Goal: Find specific page/section: Find specific page/section

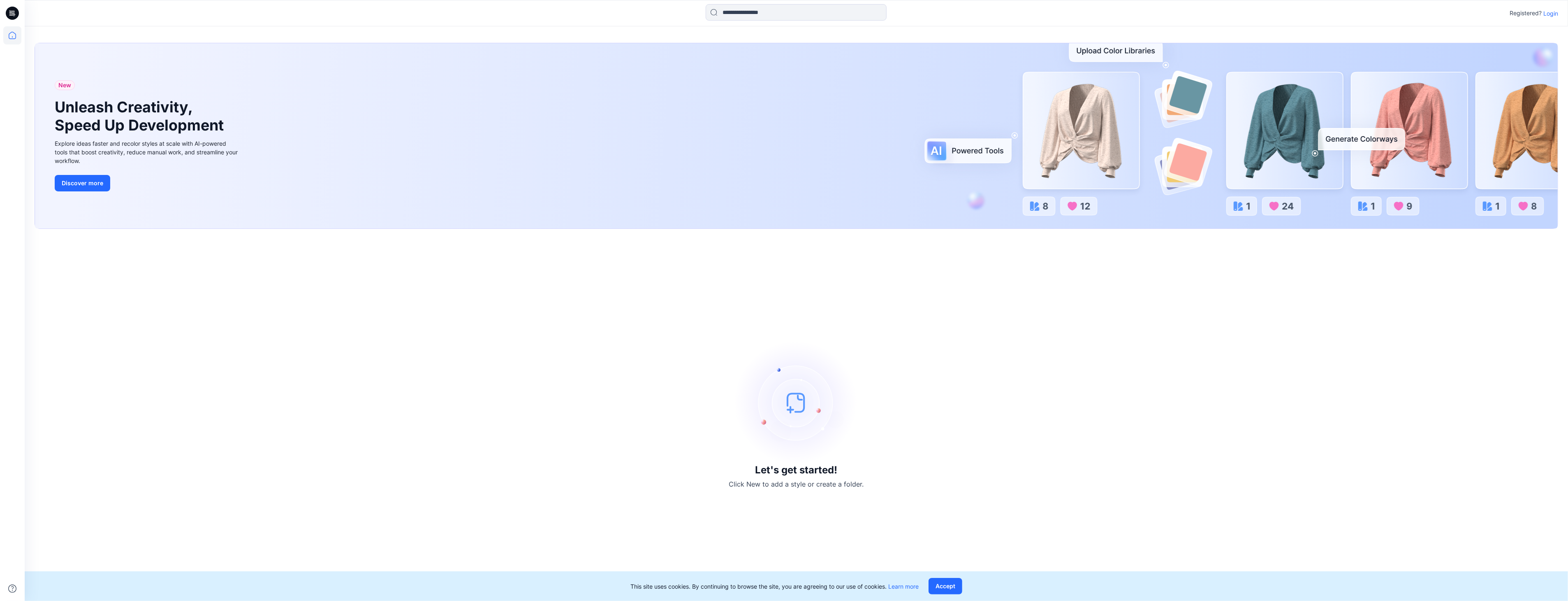
click at [1555, 10] on p "Login" at bounding box center [1551, 13] width 15 height 9
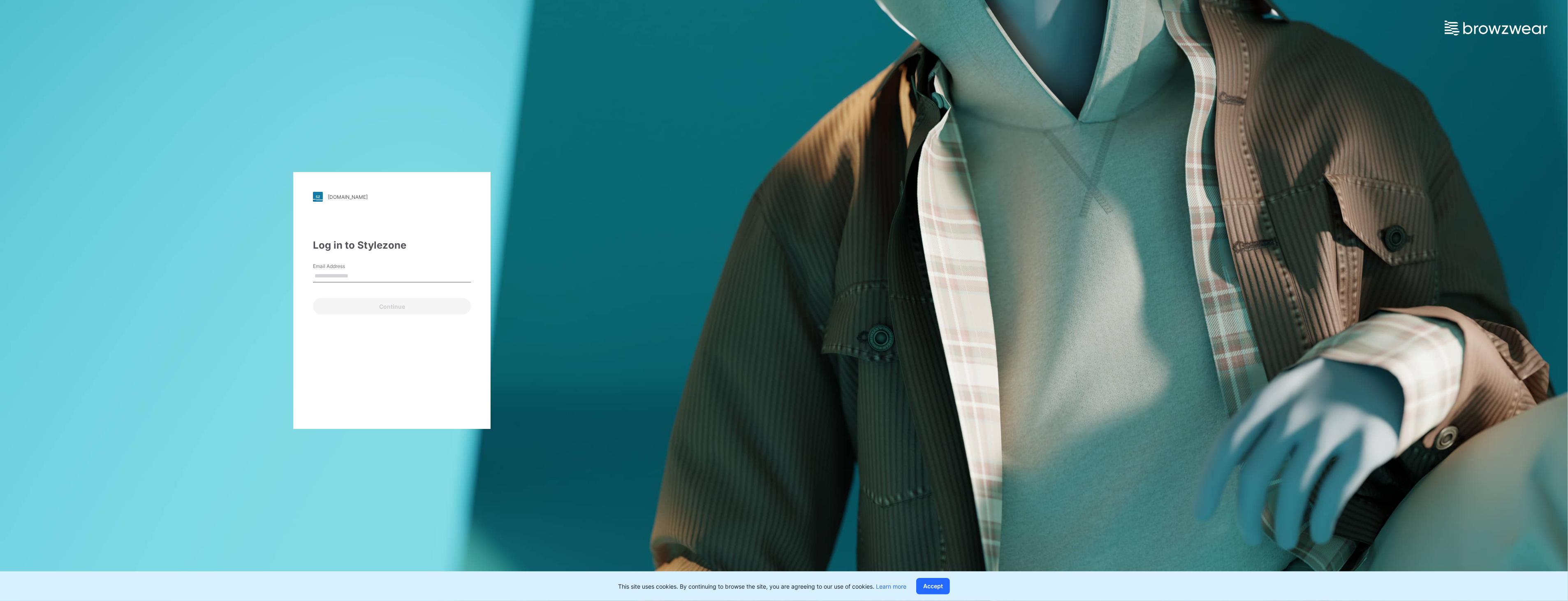
click at [332, 276] on input "Email Address" at bounding box center [392, 276] width 158 height 12
type input "**********"
click at [396, 307] on button "Continue" at bounding box center [392, 306] width 158 height 16
click at [349, 315] on button "Log in" at bounding box center [336, 313] width 46 height 16
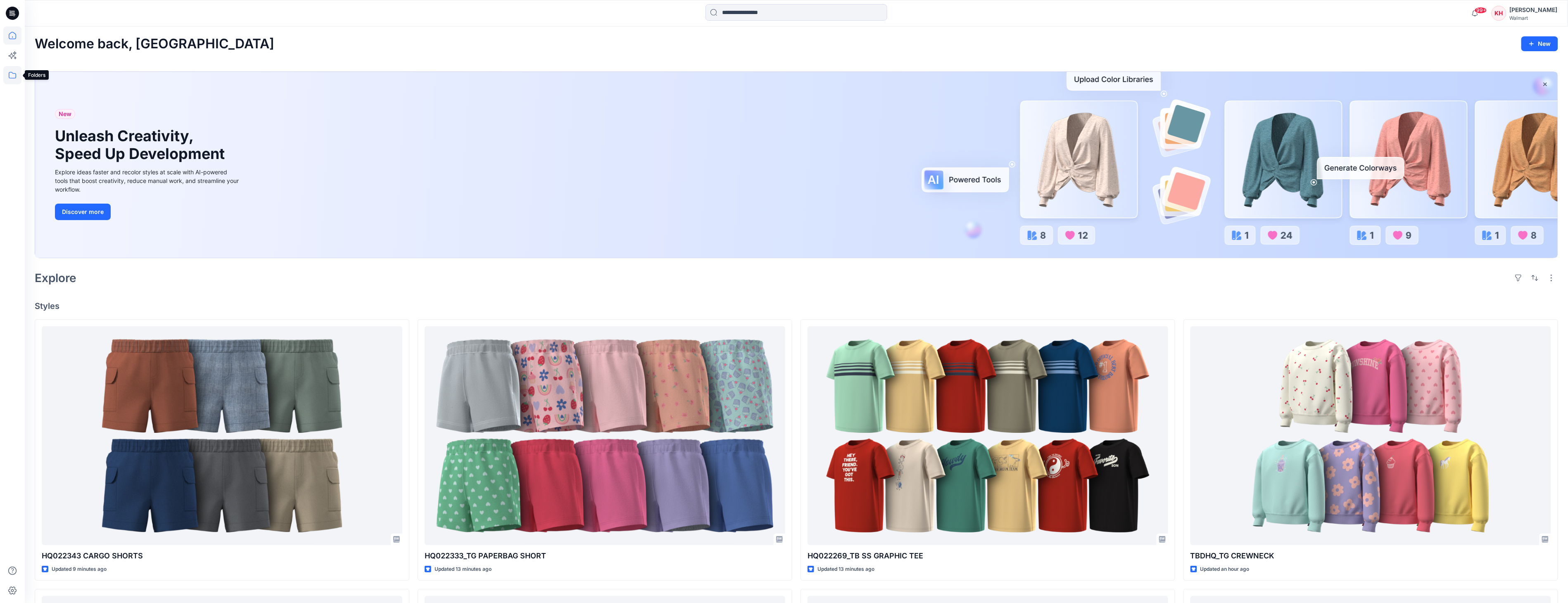
click at [8, 73] on icon at bounding box center [12, 75] width 18 height 18
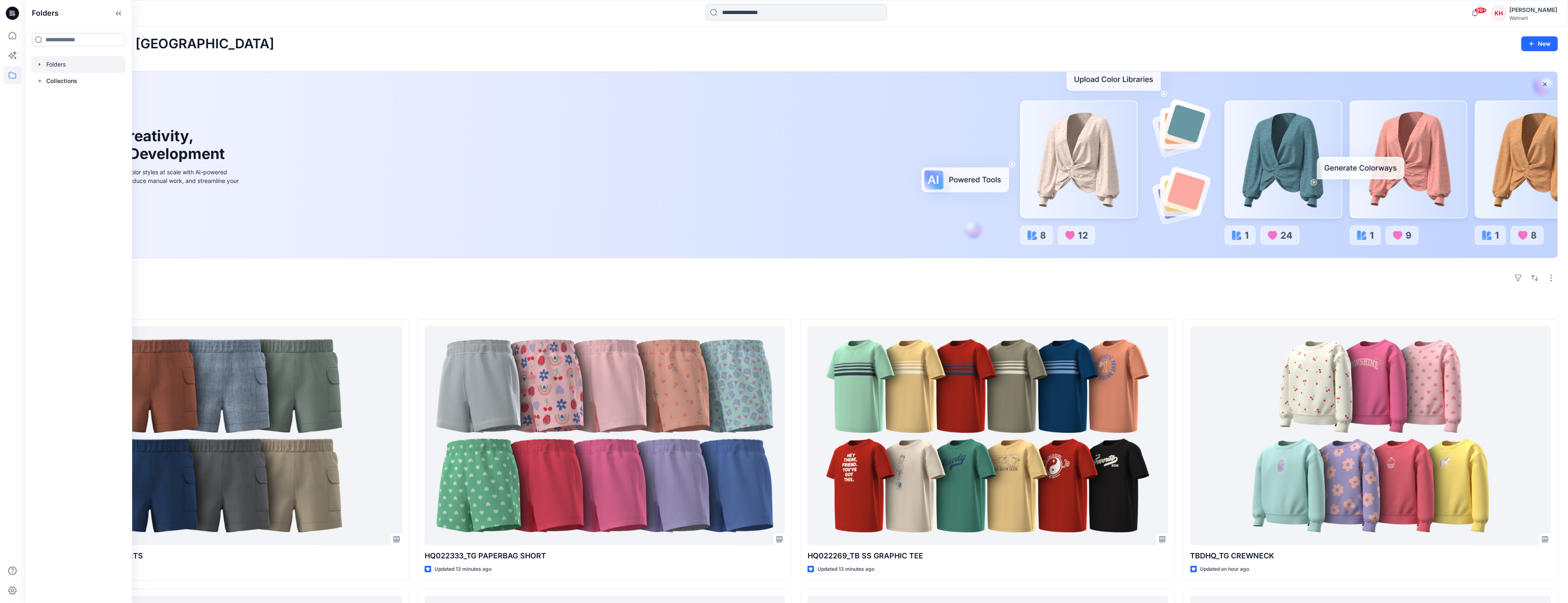
click at [41, 68] on div at bounding box center [78, 65] width 94 height 17
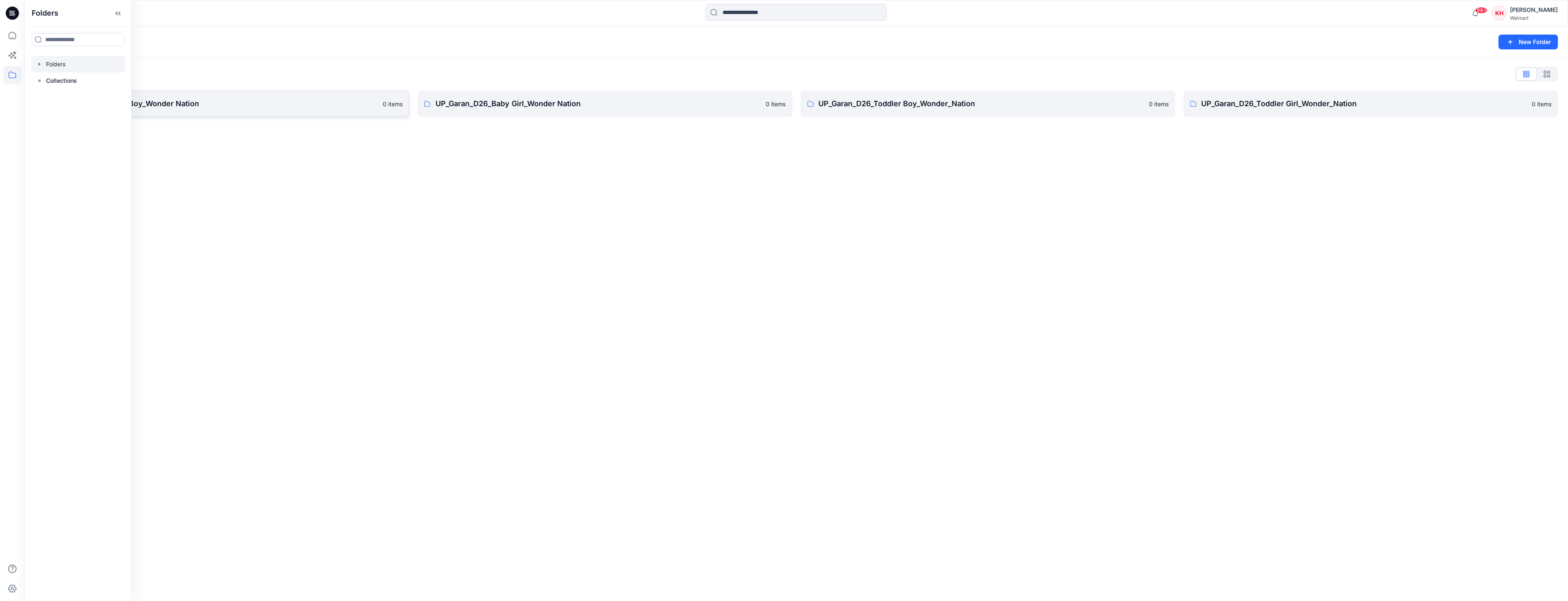
click at [182, 105] on p "UP_Garan_D26_Baby Boy_Wonder Nation" at bounding box center [215, 103] width 325 height 12
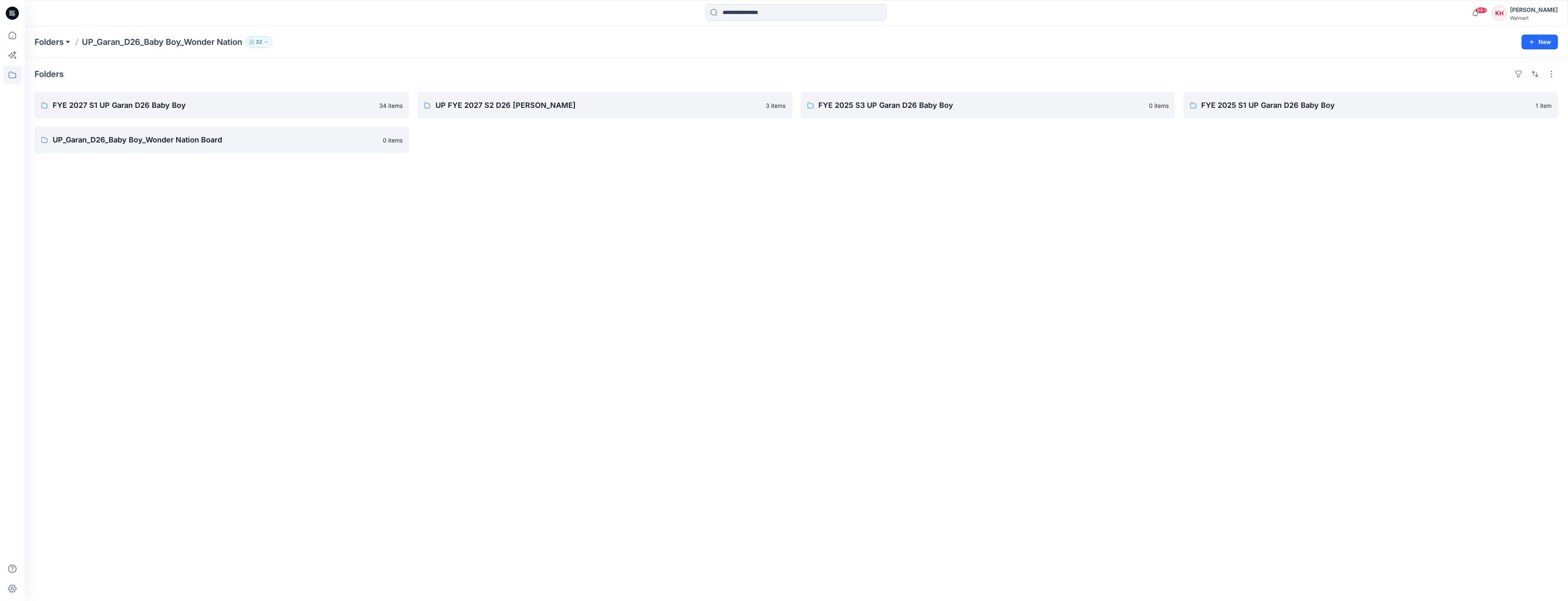
click at [65, 45] on button at bounding box center [68, 42] width 8 height 12
click at [112, 112] on p "UP_Garan_D26_Baby Girl_Wonder Nation" at bounding box center [95, 116] width 107 height 10
click at [128, 112] on link "FYE 2027 S1 UP Garan D26 Baby Girl" at bounding box center [221, 105] width 375 height 26
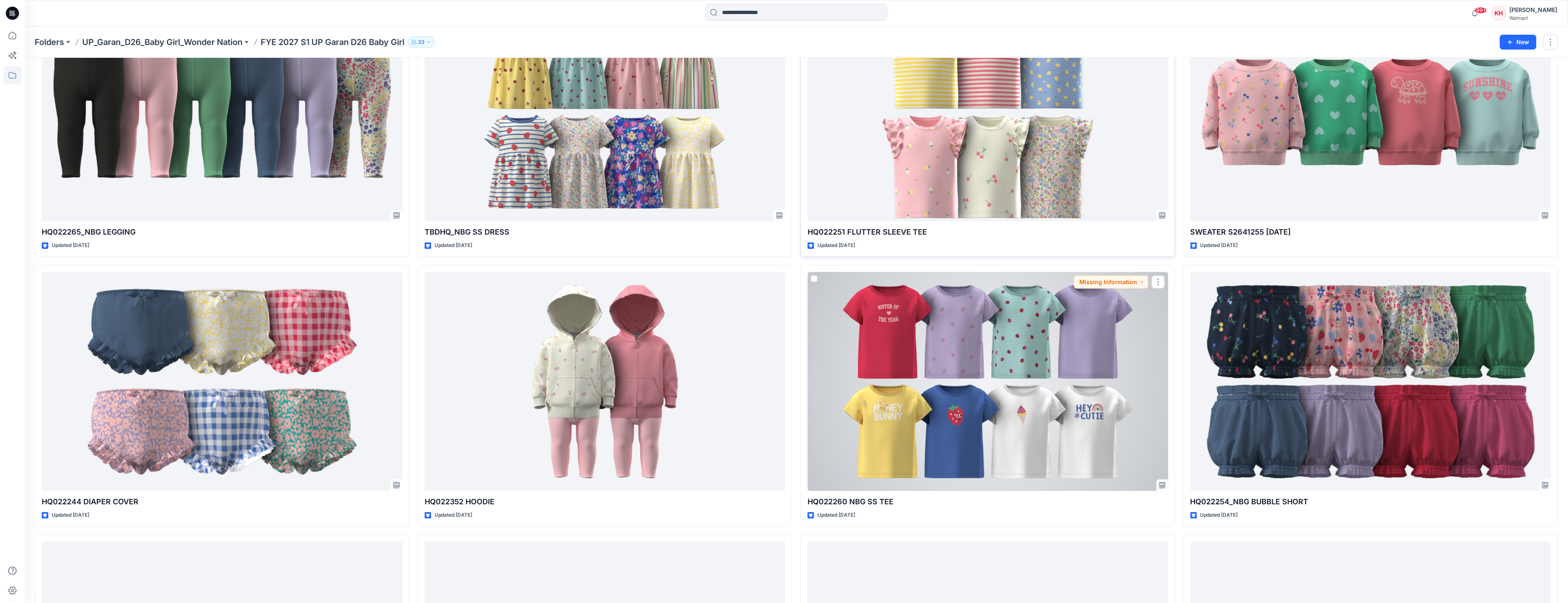
scroll to position [283, 0]
